Goal: Transaction & Acquisition: Purchase product/service

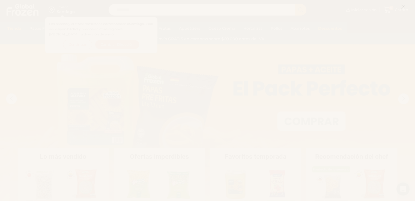
click at [403, 5] on icon at bounding box center [403, 6] width 5 height 5
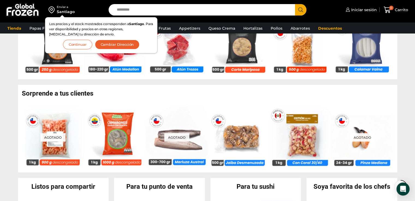
scroll to position [191, 0]
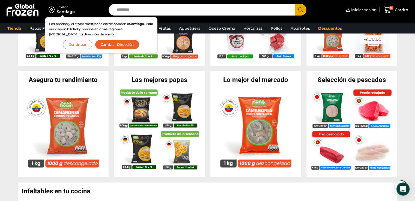
click at [80, 46] on button "Continuar" at bounding box center [77, 45] width 29 height 10
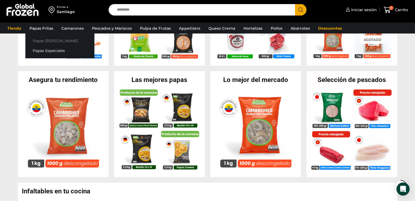
click at [39, 39] on link "Papas [PERSON_NAME]" at bounding box center [59, 41] width 69 height 10
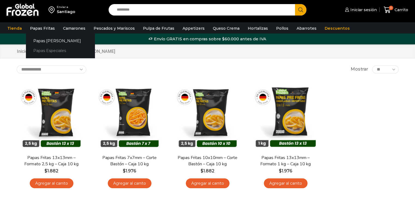
click at [37, 50] on link "Papas Especiales" at bounding box center [60, 51] width 69 height 10
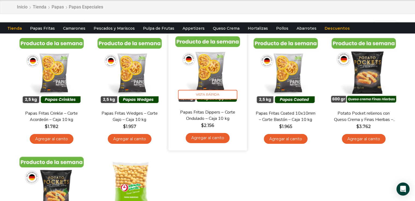
scroll to position [109, 0]
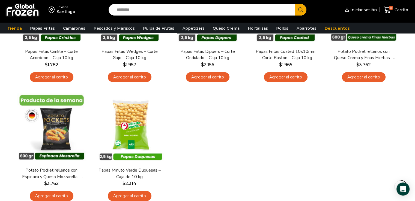
click at [160, 30] on link "Pulpa de Frutas" at bounding box center [158, 28] width 37 height 10
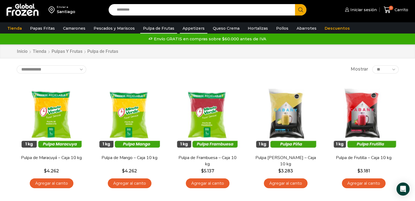
click at [184, 29] on link "Appetizers" at bounding box center [194, 28] width 28 height 10
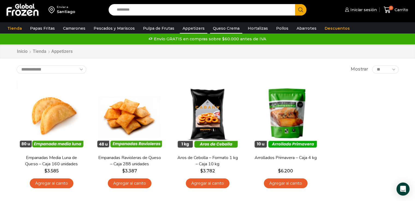
click at [219, 27] on link "Queso Crema" at bounding box center [226, 28] width 32 height 10
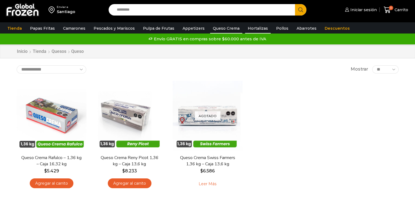
click at [250, 26] on link "Hortalizas" at bounding box center [258, 28] width 26 height 10
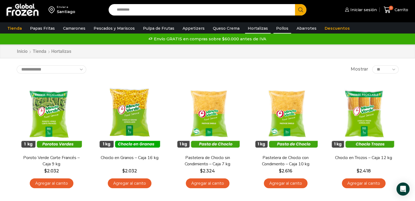
click at [276, 28] on link "Pollos" at bounding box center [282, 28] width 18 height 10
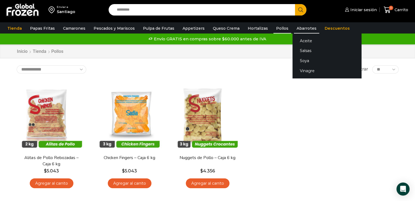
click at [297, 26] on link "Abarrotes" at bounding box center [306, 28] width 25 height 10
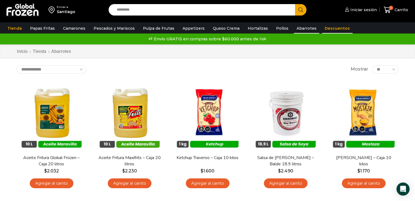
click at [334, 28] on link "Descuentos" at bounding box center [337, 28] width 31 height 10
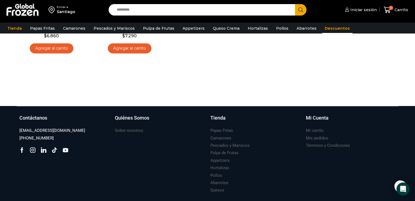
scroll to position [396, 0]
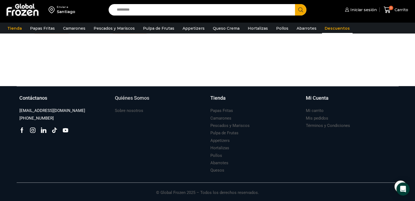
click at [127, 98] on h3 "Quiénes Somos" at bounding box center [132, 98] width 34 height 7
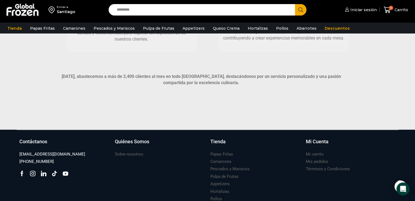
scroll to position [382, 0]
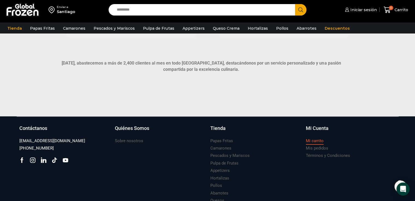
click at [317, 140] on h3 "Mi carrito" at bounding box center [315, 141] width 18 height 6
